Goal: Information Seeking & Learning: Check status

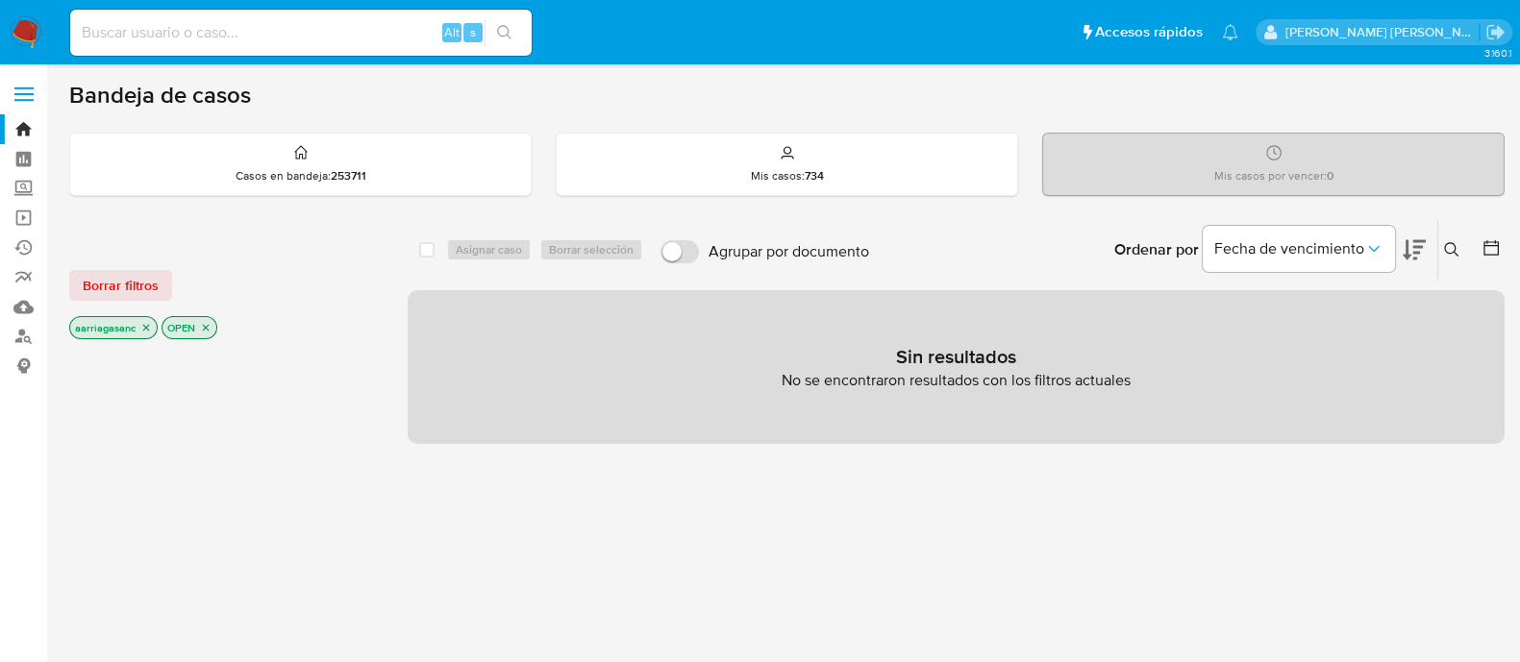
click at [235, 14] on div "Alt s" at bounding box center [300, 33] width 461 height 46
click at [231, 31] on input at bounding box center [300, 32] width 461 height 25
paste input "222514965"
type input "222514965"
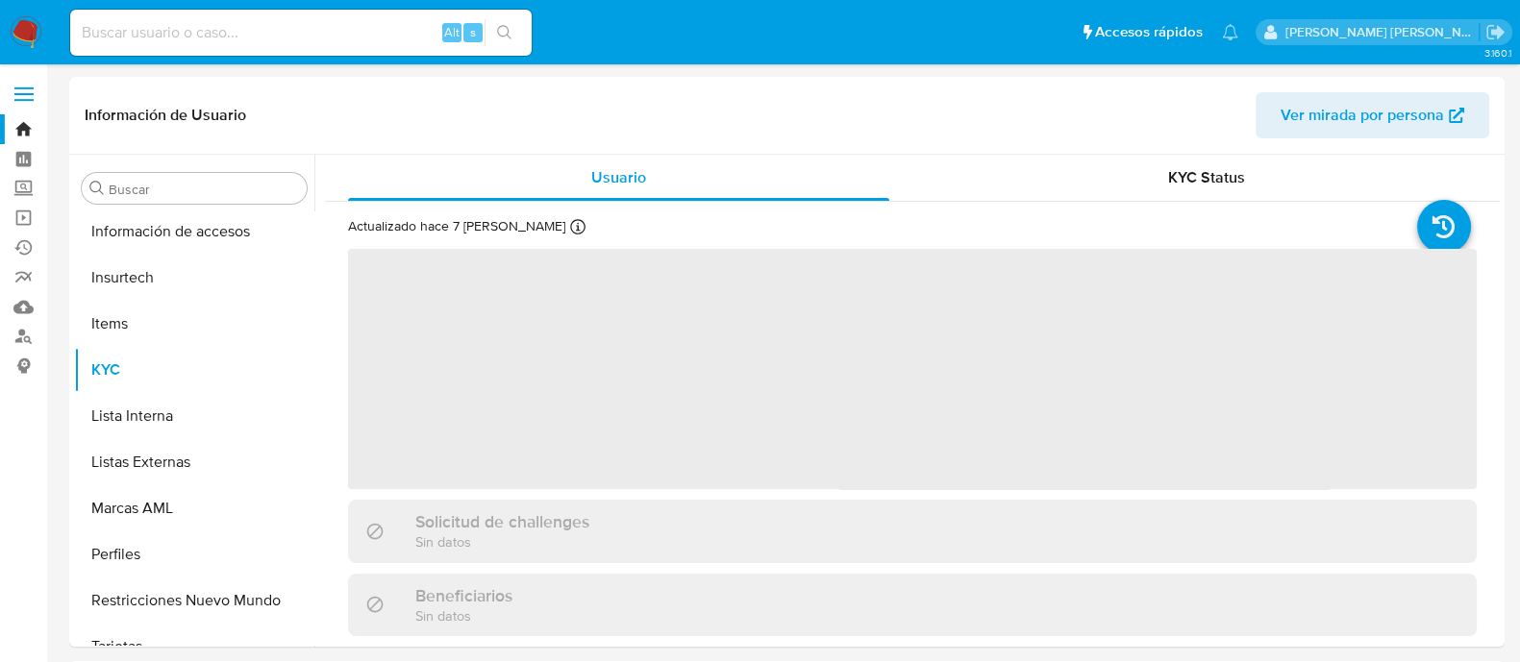
scroll to position [904, 0]
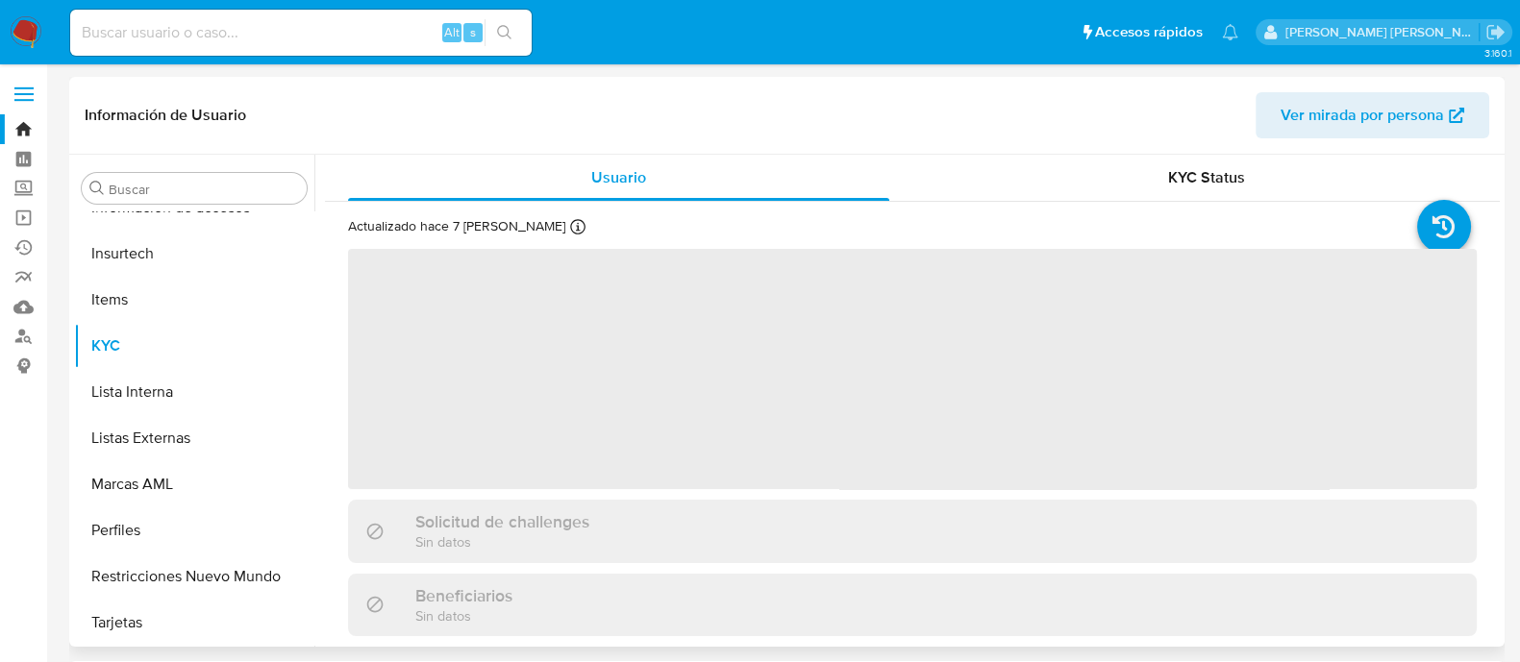
select select "10"
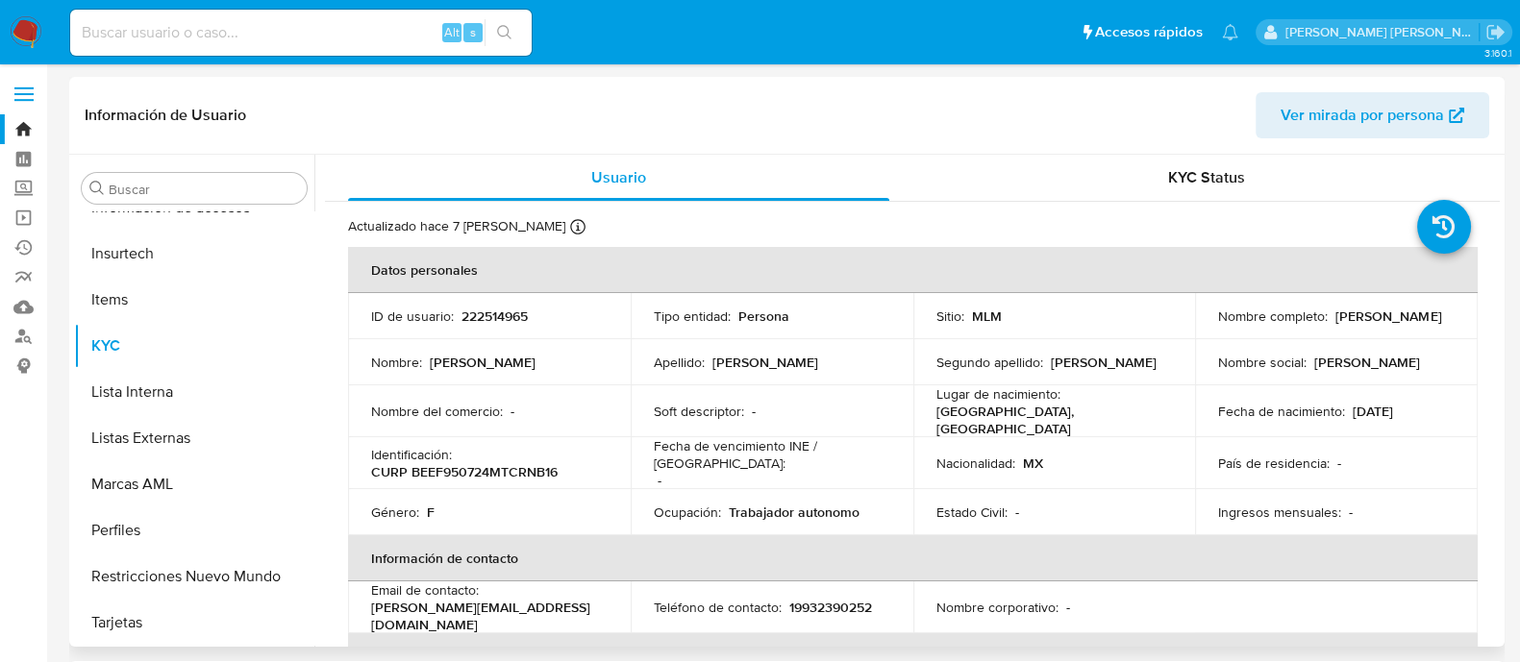
scroll to position [119, 0]
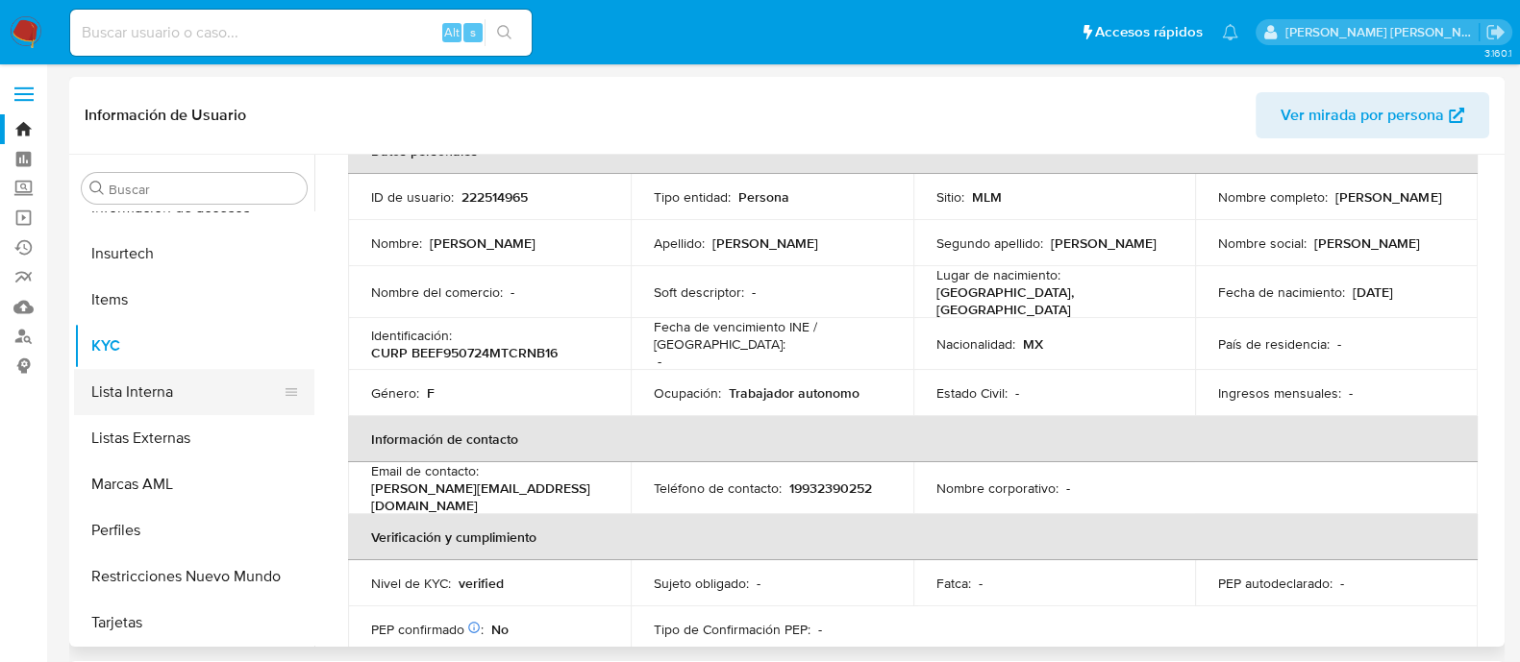
click at [178, 402] on button "Lista Interna" at bounding box center [186, 392] width 225 height 46
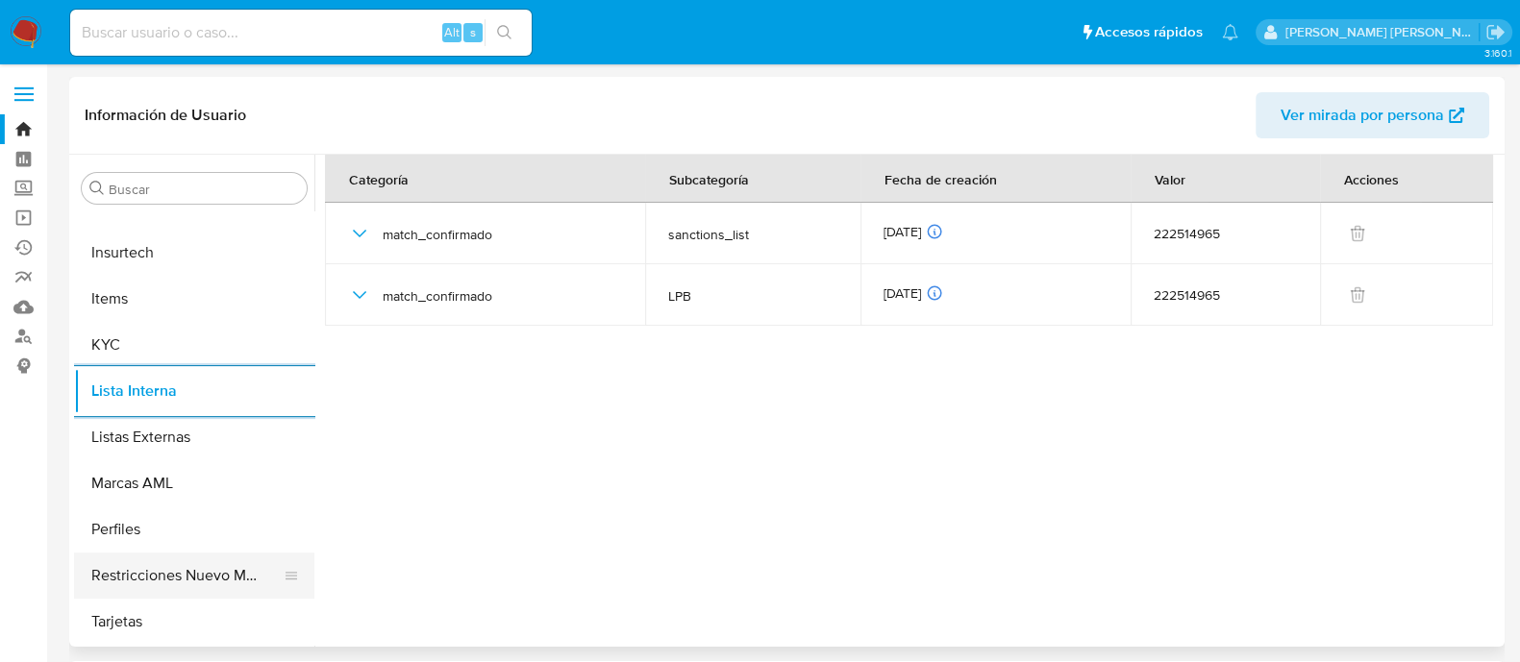
click at [175, 572] on button "Restricciones Nuevo Mundo" at bounding box center [186, 576] width 225 height 46
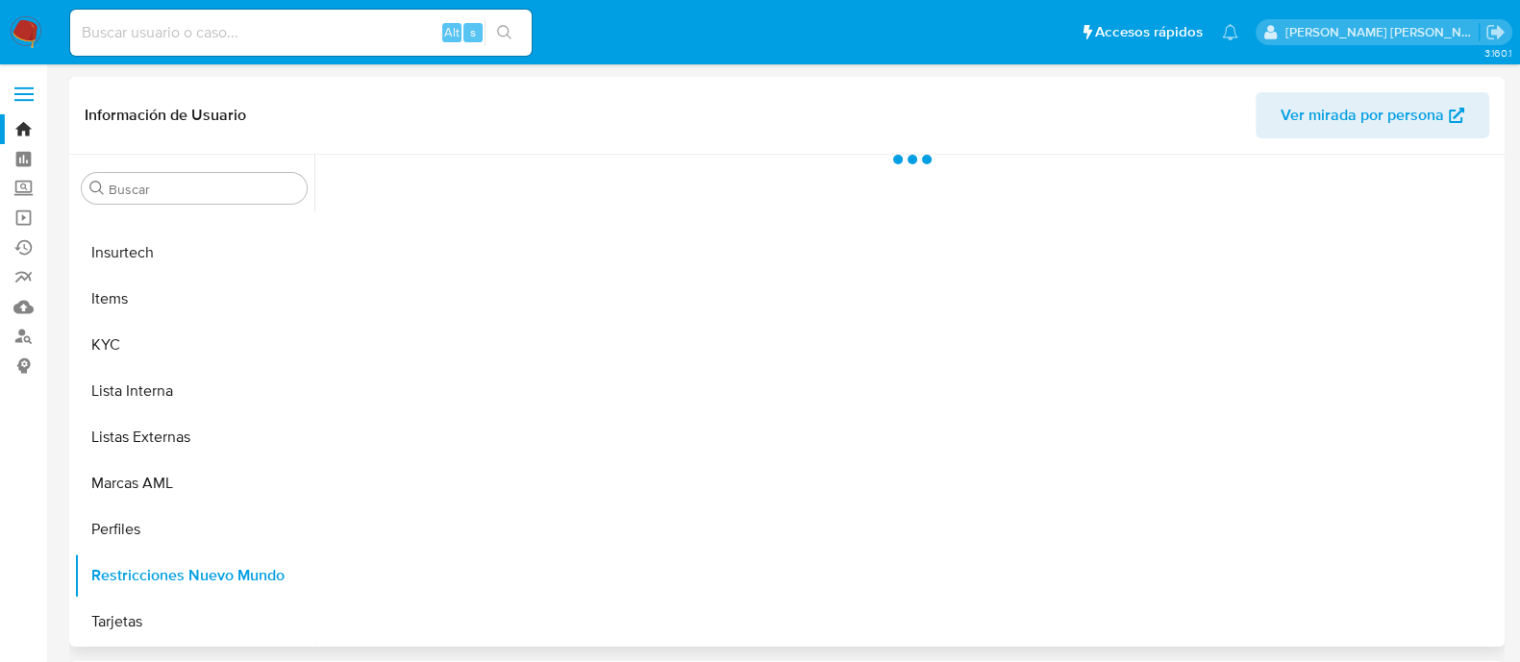
scroll to position [904, 0]
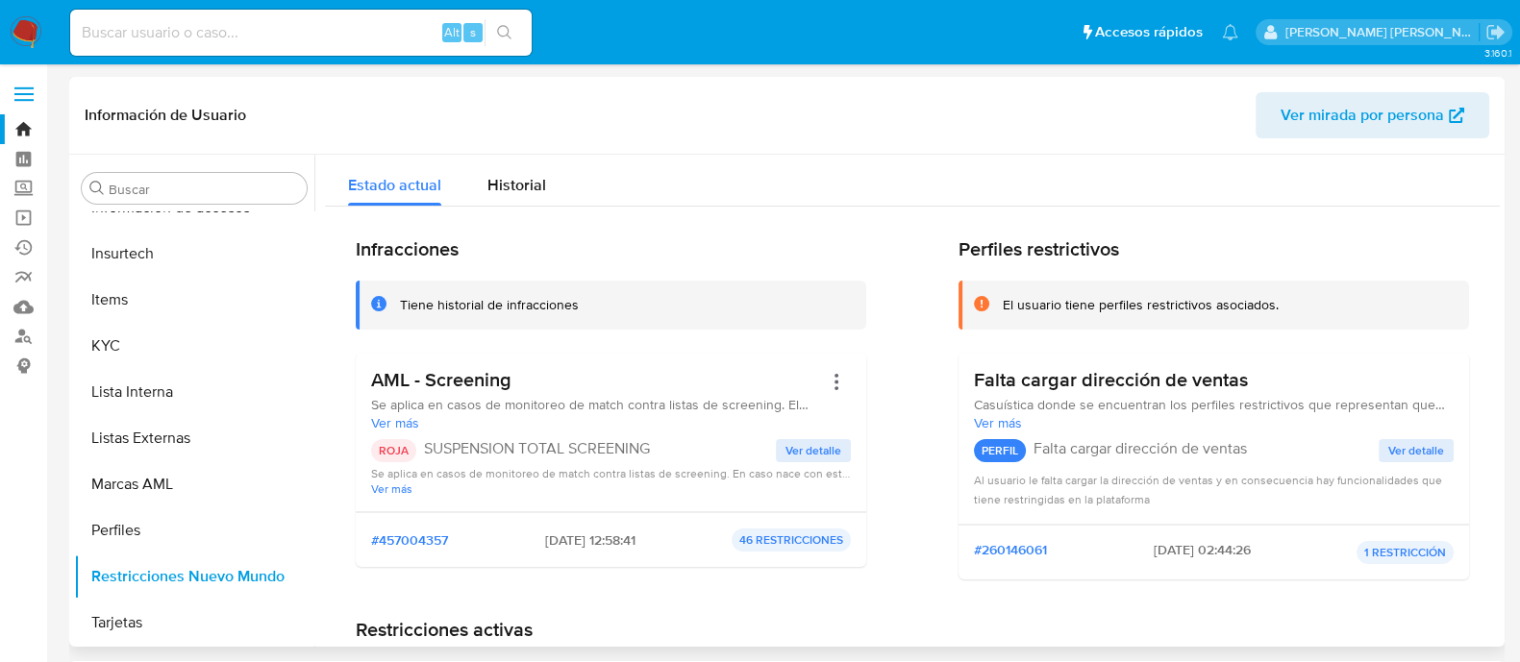
drag, startPoint x: 524, startPoint y: 531, endPoint x: 596, endPoint y: 537, distance: 72.4
click at [596, 537] on div "#457004357 [DATE] 12:58:41 46 RESTRICCIONES" at bounding box center [611, 540] width 480 height 23
click at [314, 50] on div "Alt s" at bounding box center [300, 33] width 461 height 46
click at [309, 40] on input at bounding box center [300, 32] width 461 height 25
paste input "1061583401"
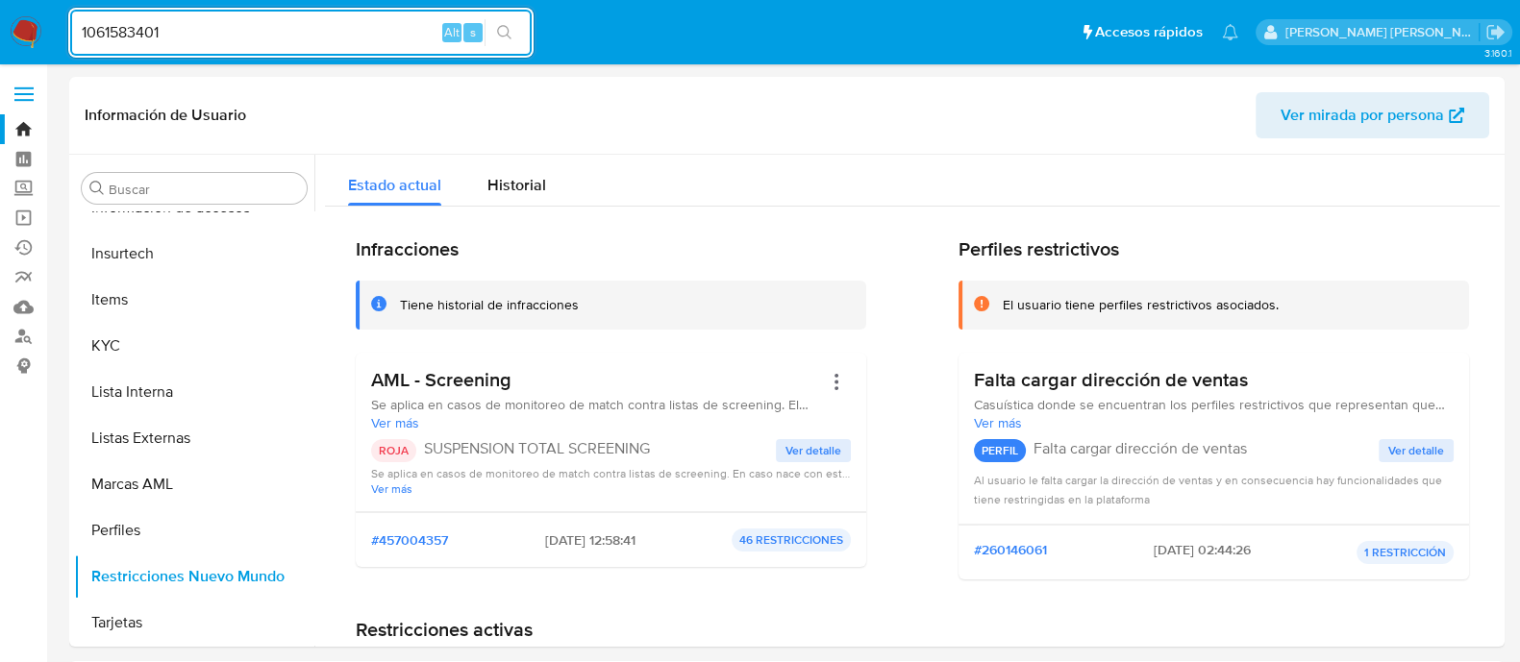
click at [267, 37] on input "1061583401" at bounding box center [300, 32] width 461 height 25
click at [266, 36] on input "1061583401" at bounding box center [300, 32] width 461 height 25
paste input "279482649"
type input "279482649"
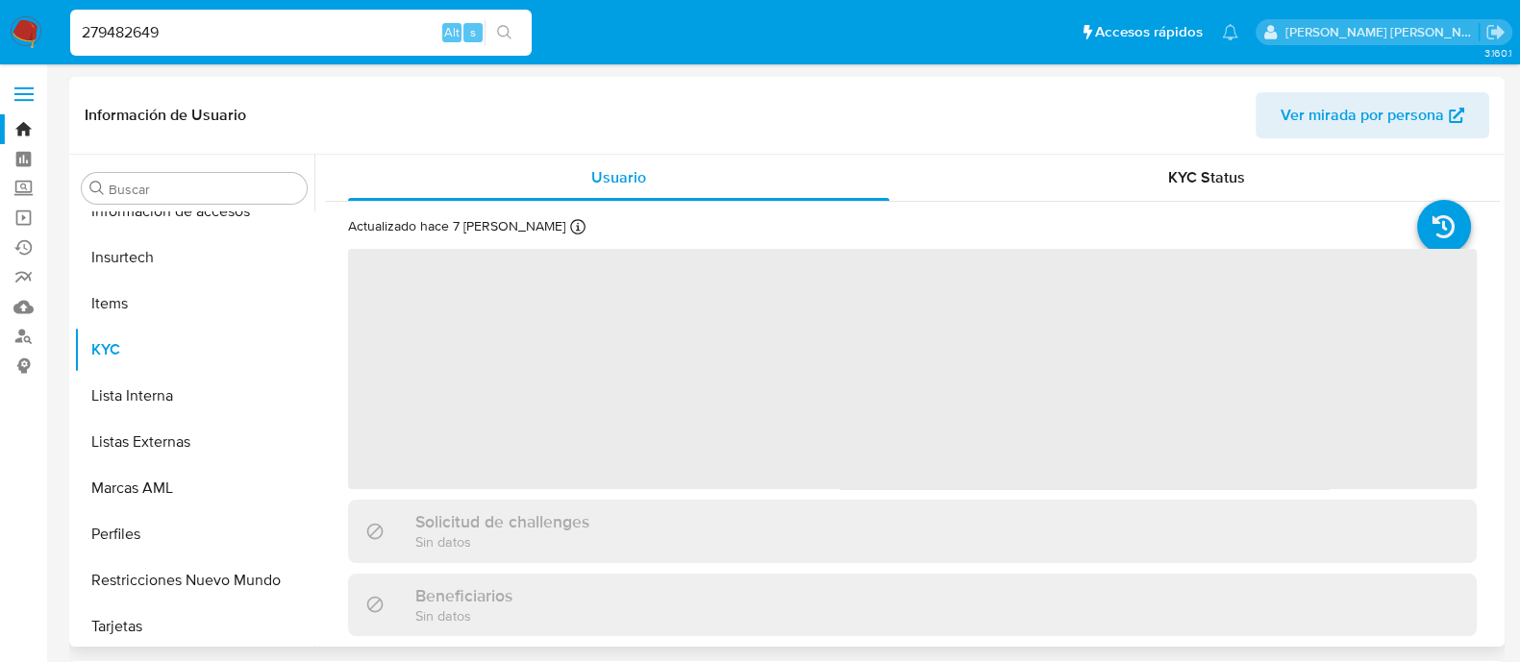
scroll to position [904, 0]
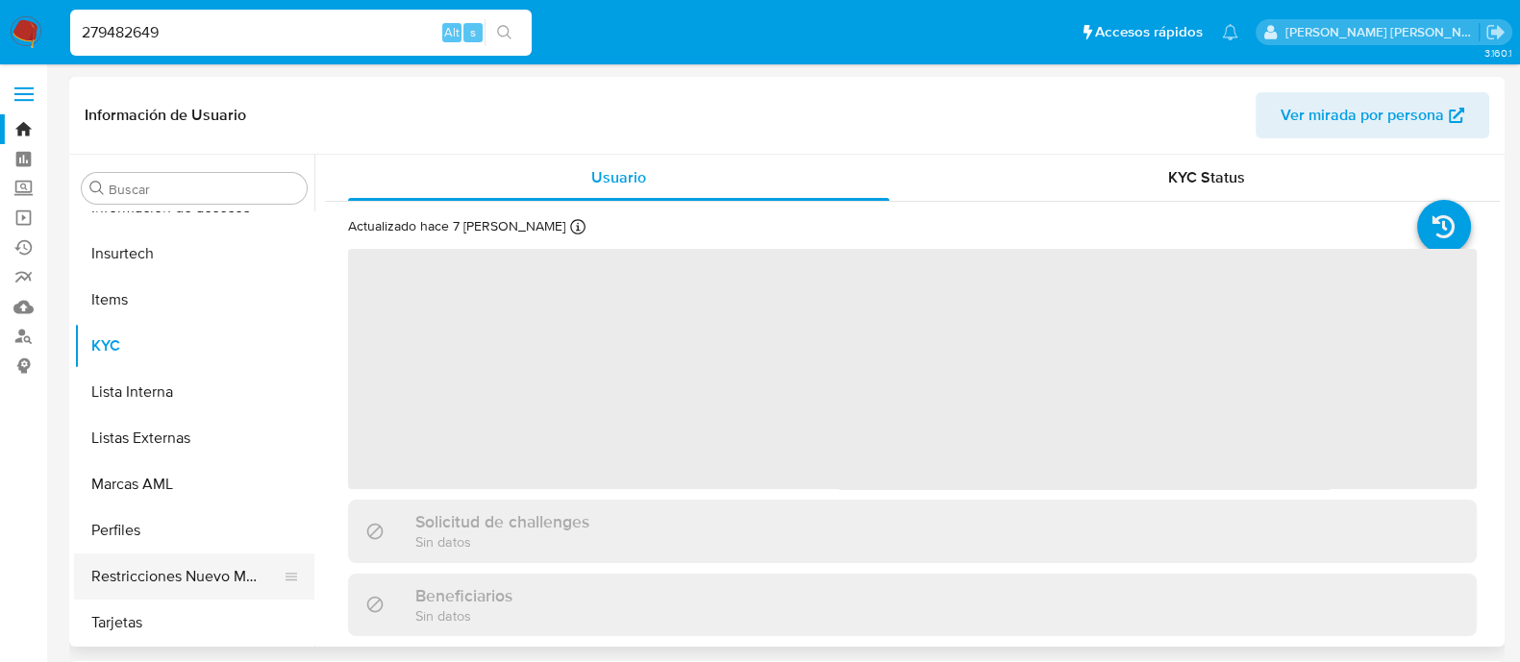
select select "10"
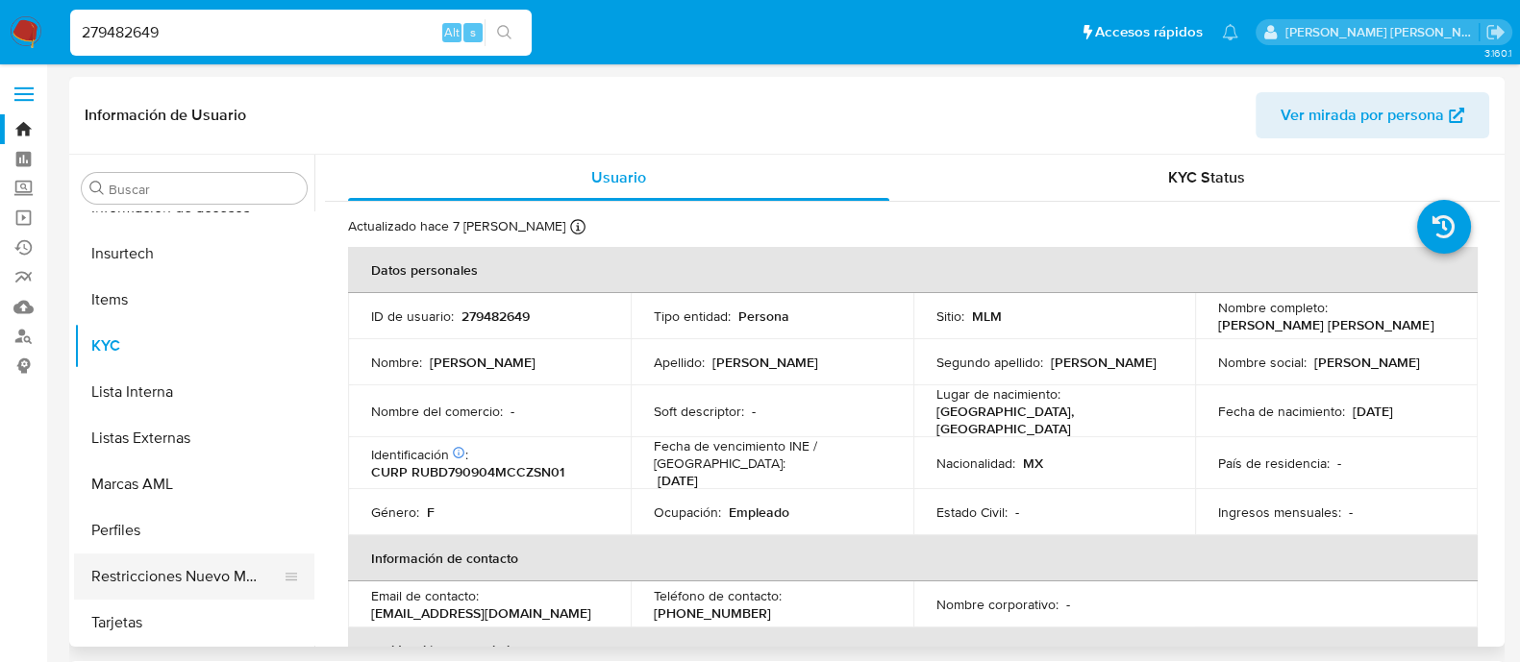
click at [230, 577] on button "Restricciones Nuevo Mundo" at bounding box center [186, 577] width 225 height 46
